Goal: Transaction & Acquisition: Obtain resource

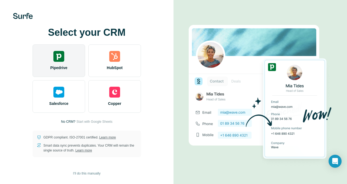
click at [60, 59] on img at bounding box center [58, 56] width 11 height 11
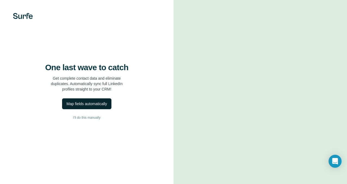
click at [107, 104] on div "Map fields automatically" at bounding box center [86, 103] width 40 height 5
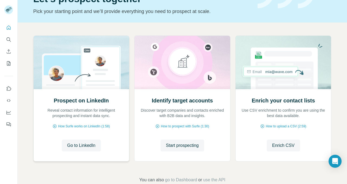
scroll to position [33, 0]
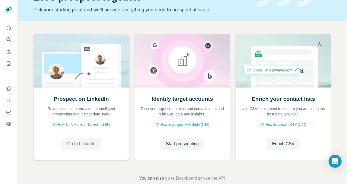
click at [86, 143] on span "Go to LinkedIn" at bounding box center [81, 144] width 28 height 7
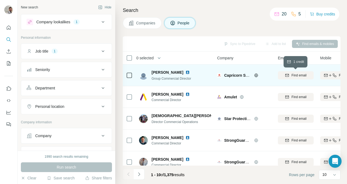
click at [296, 71] on button "Find email" at bounding box center [296, 75] width 36 height 8
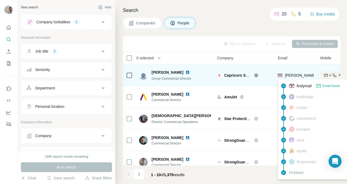
click at [280, 76] on img at bounding box center [280, 75] width 4 height 5
click at [268, 74] on div at bounding box center [262, 75] width 17 height 4
click at [287, 74] on span "[PERSON_NAME][EMAIL_ADDRESS][PERSON_NAME][DOMAIN_NAME]" at bounding box center [348, 75] width 127 height 4
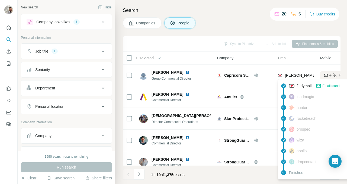
click at [311, 86] on span "findymail" at bounding box center [304, 85] width 15 height 5
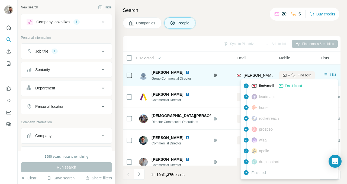
scroll to position [0, 34]
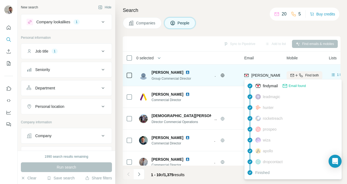
click at [278, 76] on span "[PERSON_NAME][EMAIL_ADDRESS][PERSON_NAME][DOMAIN_NAME]" at bounding box center [314, 75] width 127 height 4
click at [256, 76] on span "[PERSON_NAME][EMAIL_ADDRESS][PERSON_NAME][DOMAIN_NAME]" at bounding box center [314, 75] width 127 height 4
click at [248, 76] on img at bounding box center [246, 75] width 4 height 5
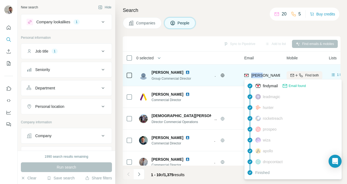
click at [246, 75] on img at bounding box center [246, 75] width 4 height 5
click at [253, 74] on span "[PERSON_NAME][EMAIL_ADDRESS][PERSON_NAME][DOMAIN_NAME]" at bounding box center [314, 75] width 127 height 4
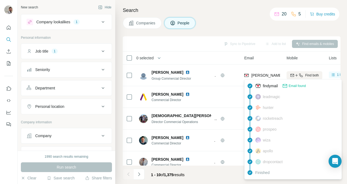
click at [292, 84] on span "Email found" at bounding box center [297, 85] width 17 height 5
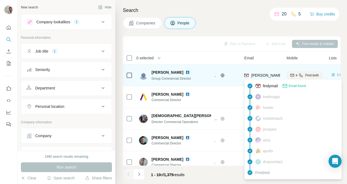
click at [269, 76] on span "[PERSON_NAME][EMAIL_ADDRESS][PERSON_NAME][DOMAIN_NAME]" at bounding box center [314, 75] width 127 height 4
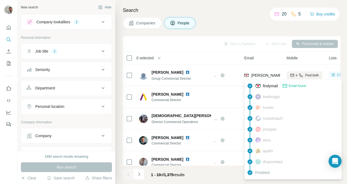
click at [271, 85] on span "findymail" at bounding box center [270, 85] width 15 height 5
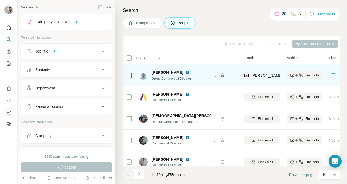
click at [270, 85] on td "[PERSON_NAME][EMAIL_ADDRESS][PERSON_NAME][DOMAIN_NAME]" at bounding box center [262, 76] width 42 height 22
click at [269, 83] on td "[PERSON_NAME][EMAIL_ADDRESS][PERSON_NAME][DOMAIN_NAME]" at bounding box center [262, 76] width 42 height 22
click at [269, 81] on div "[PERSON_NAME][EMAIL_ADDRESS][PERSON_NAME][DOMAIN_NAME]" at bounding box center [262, 75] width 36 height 15
click at [333, 75] on icon at bounding box center [332, 74] width 5 height 5
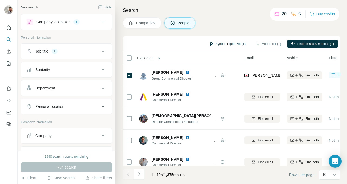
click at [234, 44] on button "Sync to Pipedrive (1)" at bounding box center [227, 44] width 44 height 8
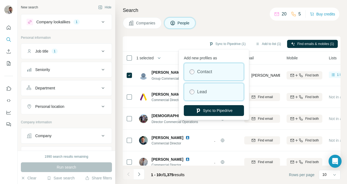
click at [218, 88] on div "Lead" at bounding box center [214, 91] width 60 height 17
click at [218, 76] on div "Contact" at bounding box center [214, 71] width 60 height 17
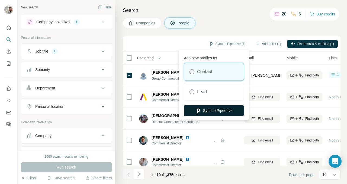
click at [226, 110] on button "Sync to Pipedrive" at bounding box center [214, 110] width 60 height 11
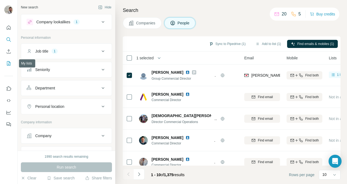
click at [9, 65] on icon "My lists" at bounding box center [9, 63] width 4 height 4
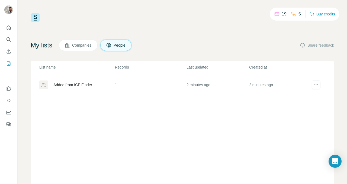
click at [73, 85] on div "Added from ICP Finder" at bounding box center [72, 84] width 39 height 5
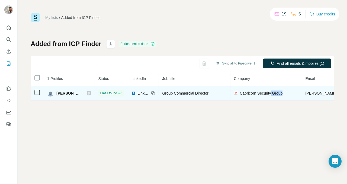
drag, startPoint x: 280, startPoint y: 94, endPoint x: 263, endPoint y: 93, distance: 17.4
click at [263, 93] on div "Capricorn Security Group" at bounding box center [266, 93] width 65 height 5
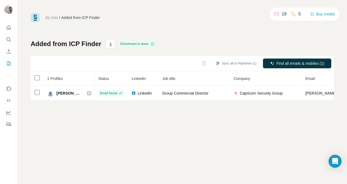
click at [278, 108] on div "My lists / Added from ICP Finder 19 5 Buy credits Added from ICP Finder Enrichm…" at bounding box center [182, 92] width 329 height 184
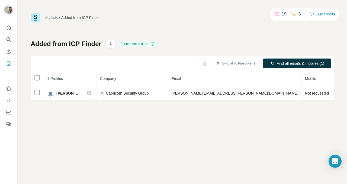
scroll to position [0, 133]
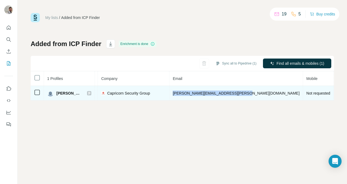
drag, startPoint x: 229, startPoint y: 92, endPoint x: 161, endPoint y: 95, distance: 68.7
click at [169, 95] on td "[PERSON_NAME][EMAIL_ADDRESS][PERSON_NAME][DOMAIN_NAME]" at bounding box center [236, 93] width 134 height 15
copy span "[PERSON_NAME][EMAIL_ADDRESS][PERSON_NAME][DOMAIN_NAME]"
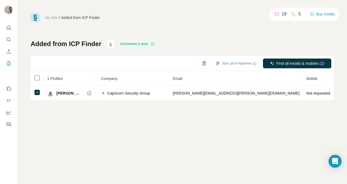
click at [205, 117] on div "My lists / Added from ICP Finder 19 5 Buy credits Added from ICP Finder Enrichm…" at bounding box center [182, 92] width 329 height 184
